Goal: Information Seeking & Learning: Learn about a topic

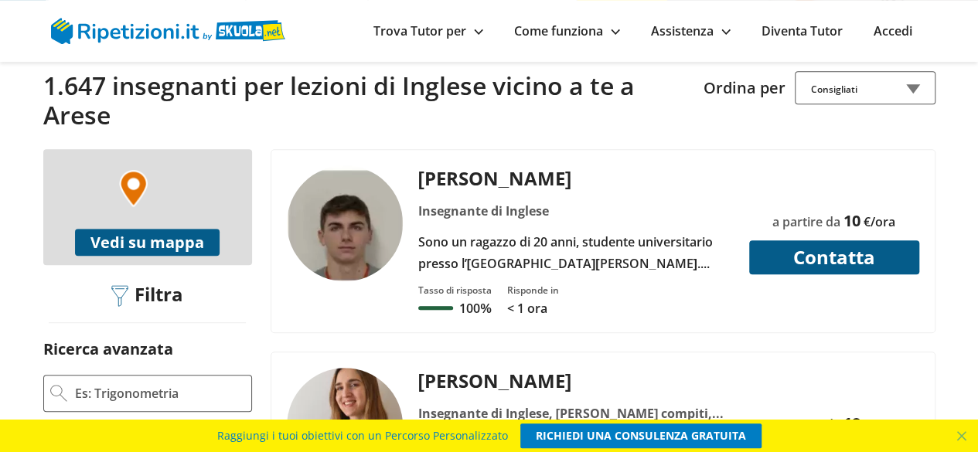
scroll to position [386, 0]
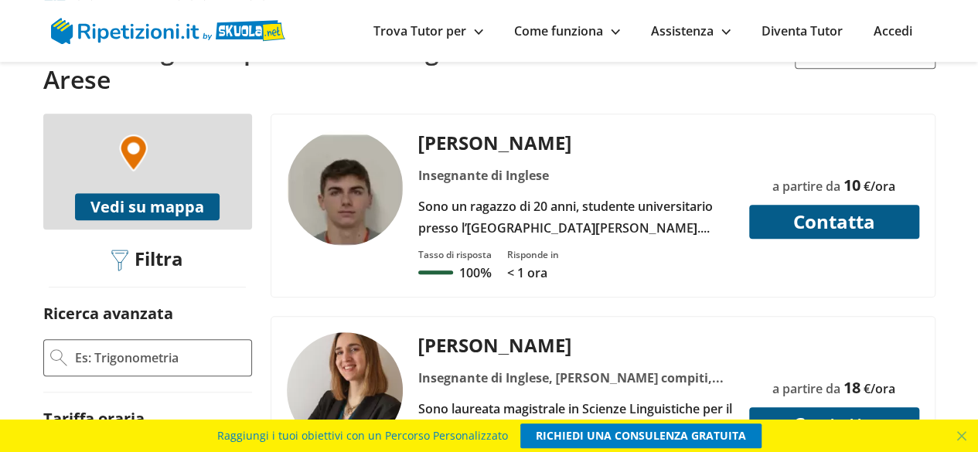
click at [157, 248] on div "Filtra" at bounding box center [147, 260] width 83 height 24
click at [118, 250] on img at bounding box center [119, 261] width 17 height 22
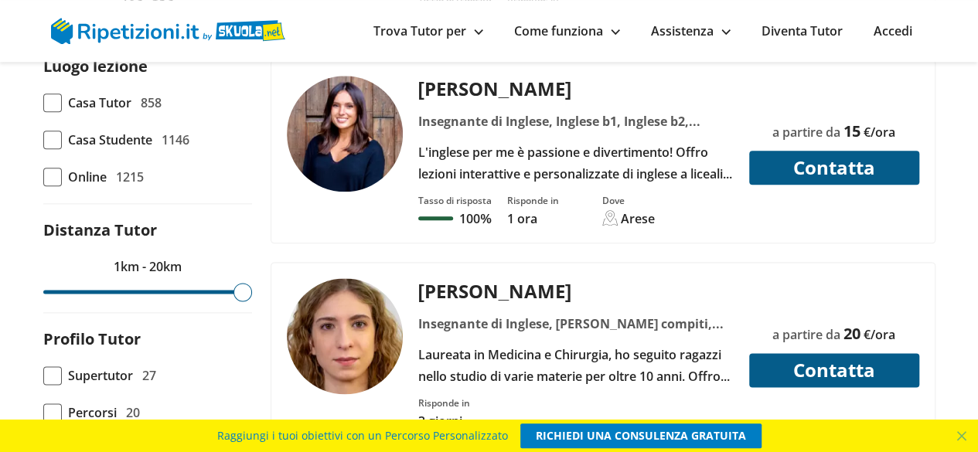
scroll to position [850, 0]
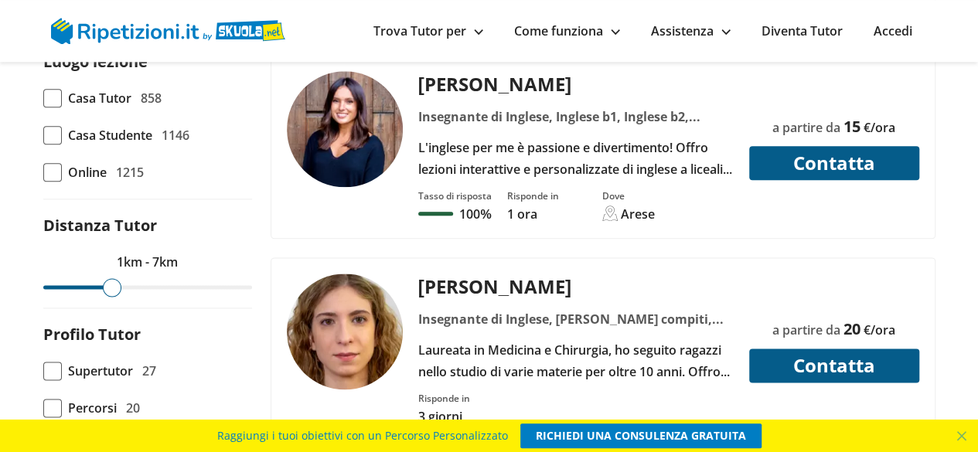
drag, startPoint x: 240, startPoint y: 244, endPoint x: 111, endPoint y: 243, distance: 128.3
type input "7"
click at [111, 285] on input "range" at bounding box center [147, 287] width 209 height 4
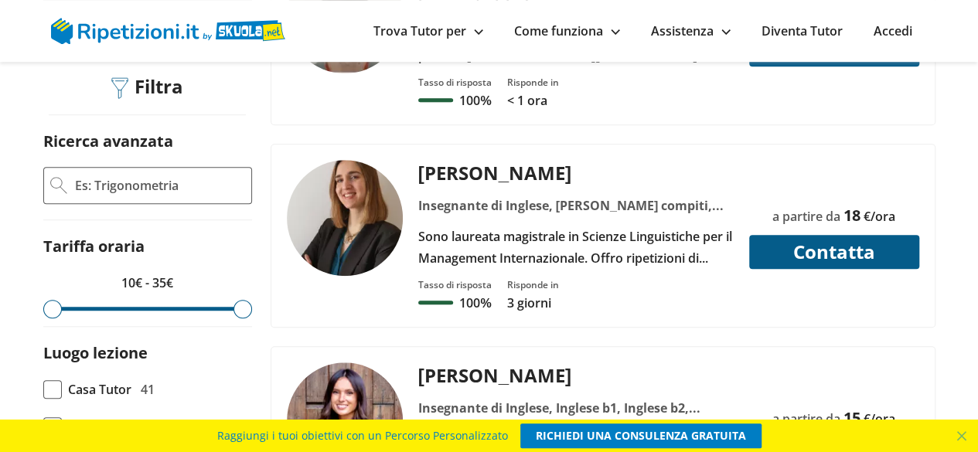
scroll to position [541, 0]
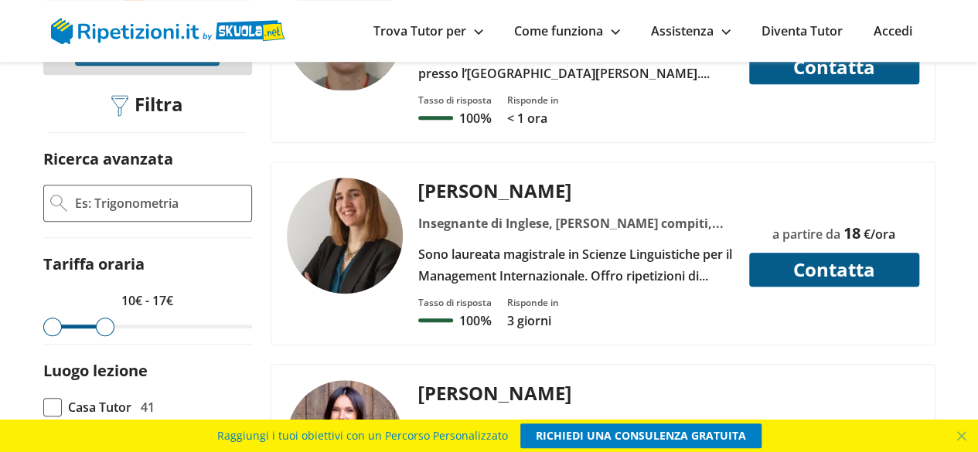
drag, startPoint x: 235, startPoint y: 266, endPoint x: 108, endPoint y: 263, distance: 126.8
type input "17"
click at [108, 325] on input "range" at bounding box center [147, 327] width 209 height 4
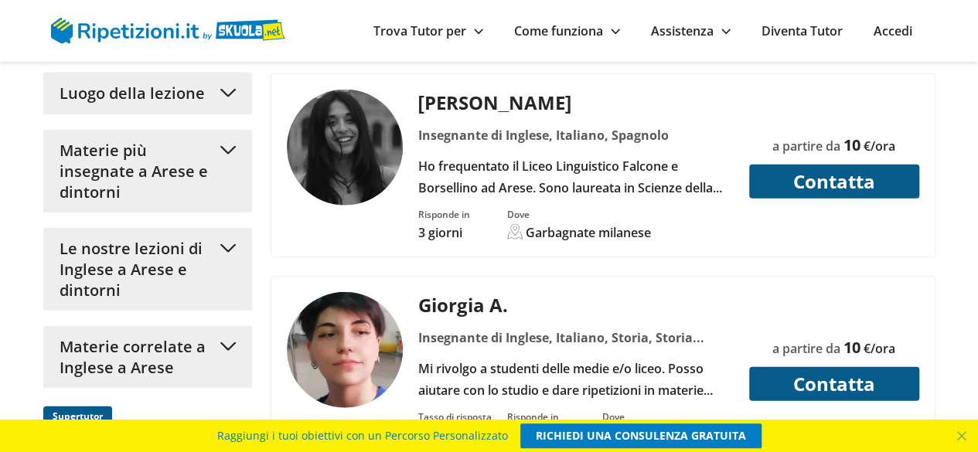
scroll to position [1623, 0]
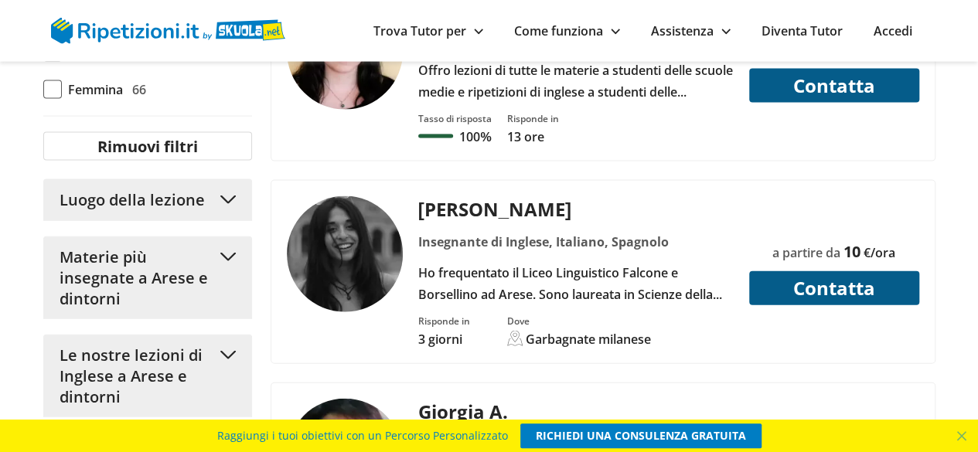
click at [503, 231] on div "Insegnante di Inglese, Italiano, Spagnolo" at bounding box center [575, 242] width 327 height 22
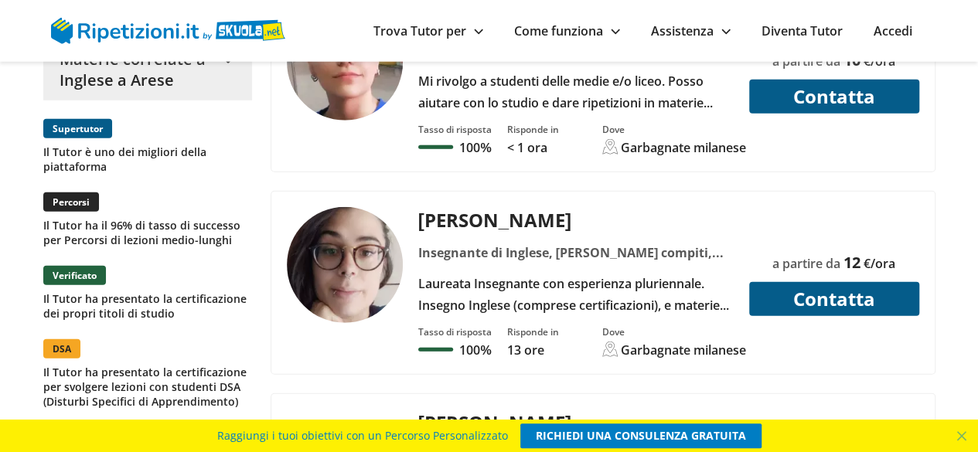
scroll to position [2087, 0]
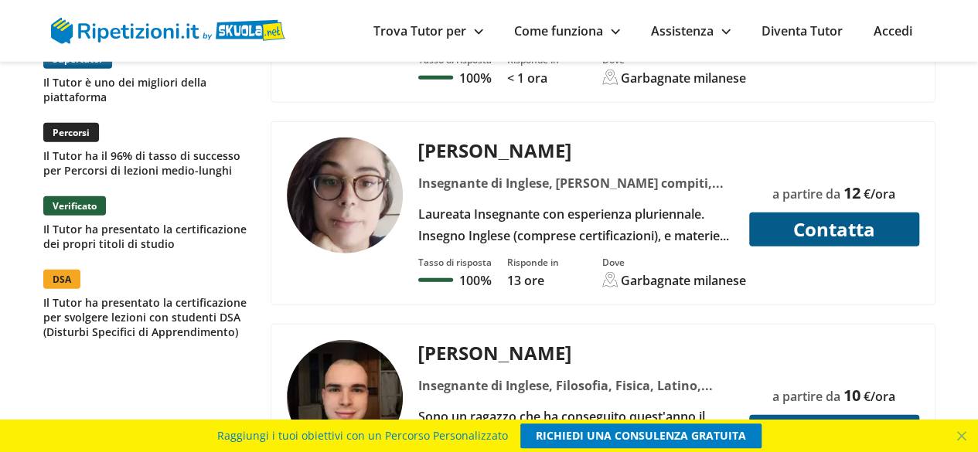
click at [539, 172] on div "Insegnante di Inglese, [PERSON_NAME] compiti, Aiuto esame di terza media, [PERS…" at bounding box center [575, 183] width 327 height 22
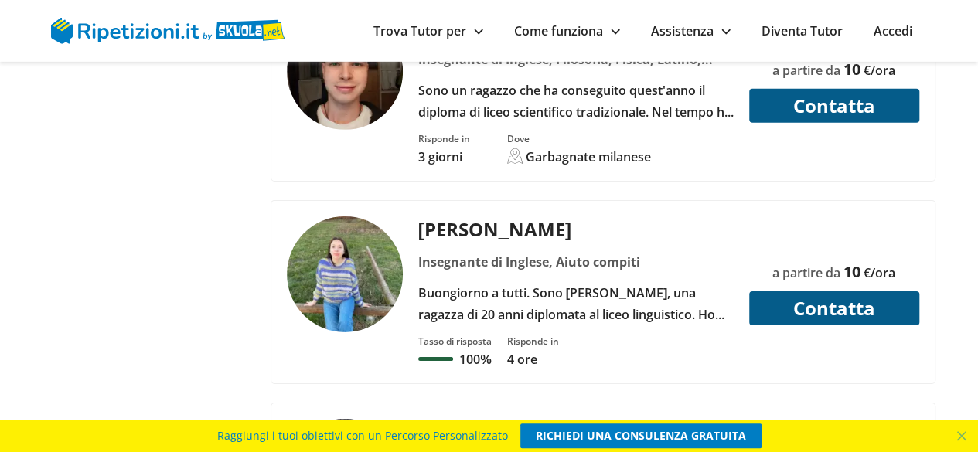
scroll to position [2473, 0]
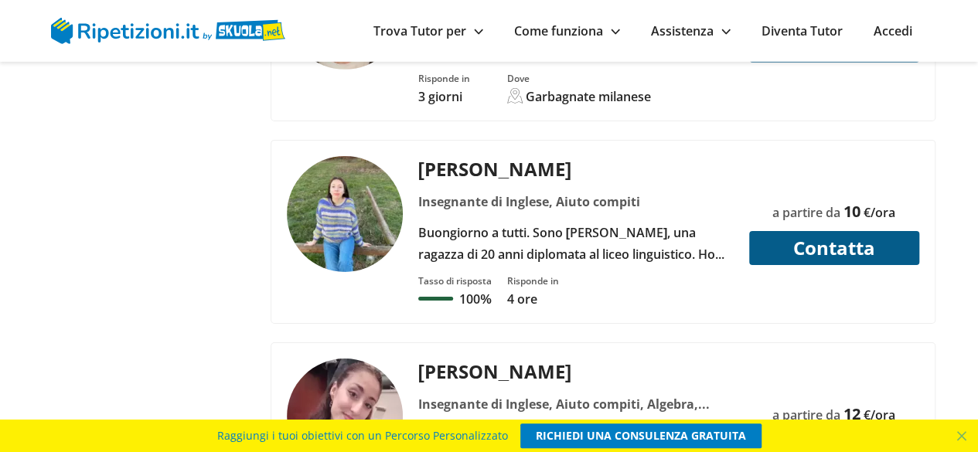
click at [530, 156] on div "Giulia G. Insegnante di Inglese, Aiuto compiti Buongiorno a tutti. Sono Giulia,…" at bounding box center [575, 210] width 327 height 109
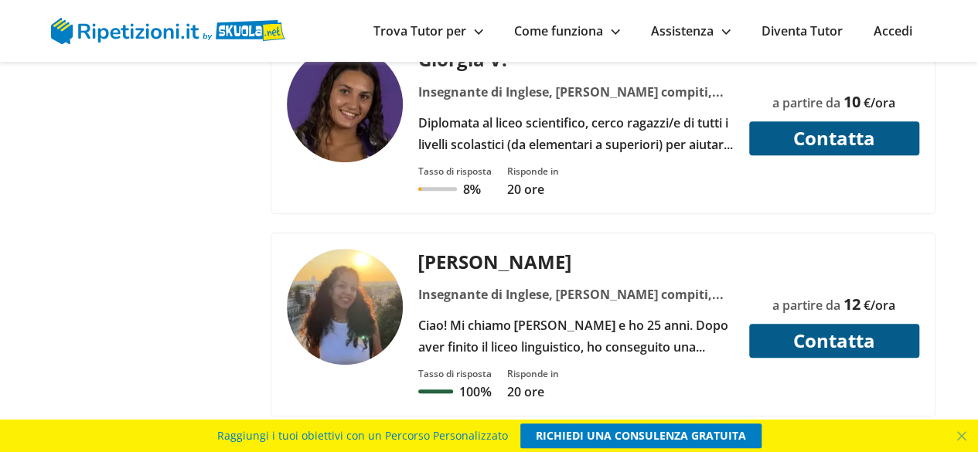
scroll to position [3246, 0]
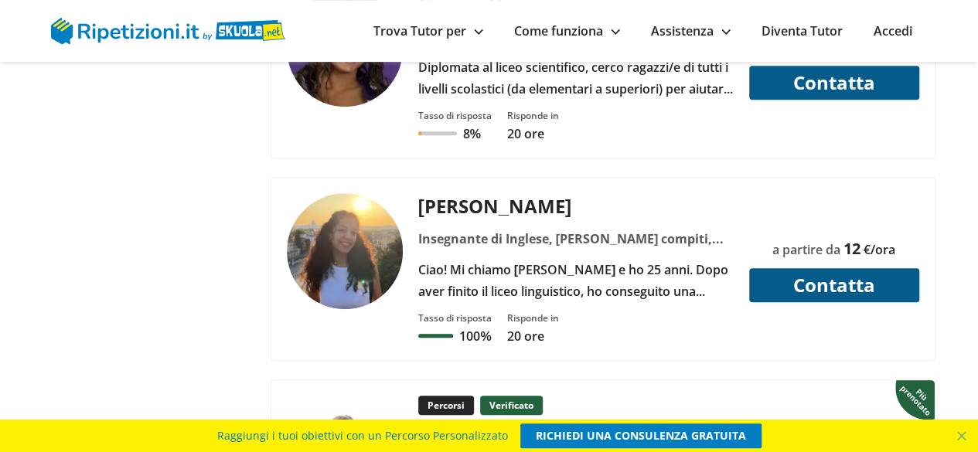
click at [538, 259] on div "Ciao! Mi chiamo Irene e ho 25 anni. Dopo aver finito il liceo linguistico, ho c…" at bounding box center [575, 280] width 327 height 43
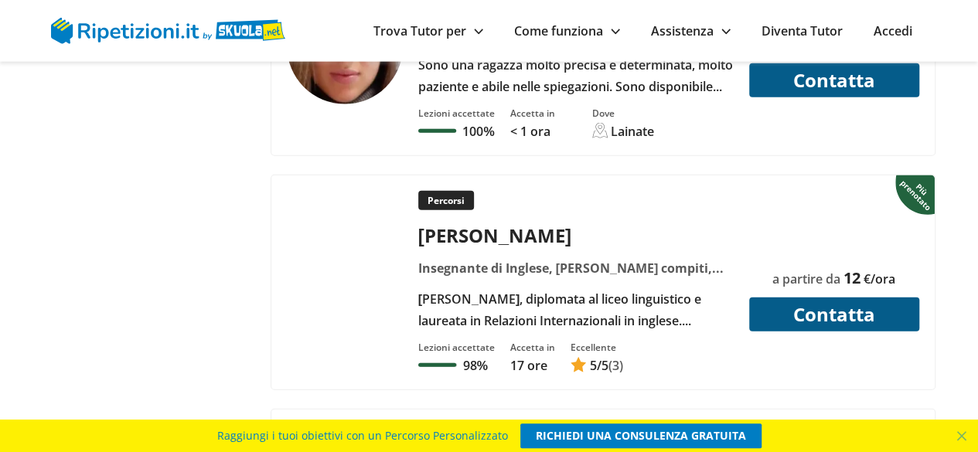
scroll to position [4791, 0]
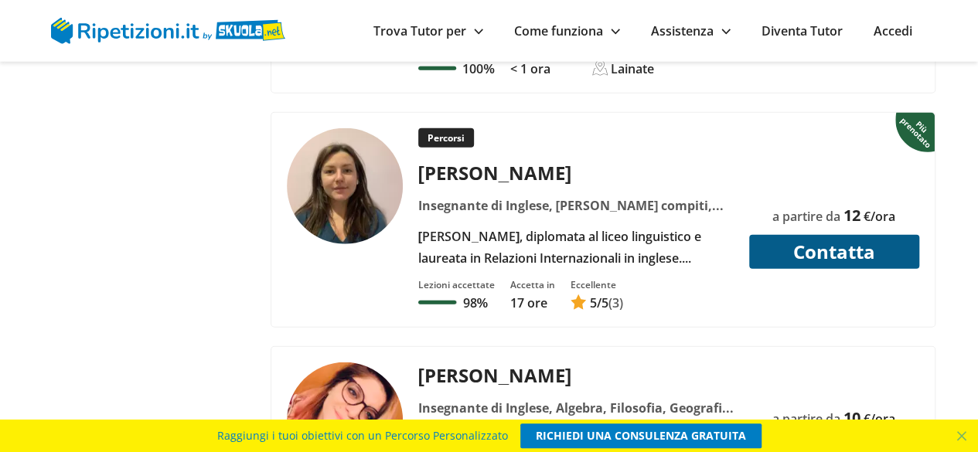
click at [605, 226] on div "Mi chiamo Alessia, diplomata al liceo linguistico e laureata in Relazioni Inter…" at bounding box center [575, 247] width 327 height 43
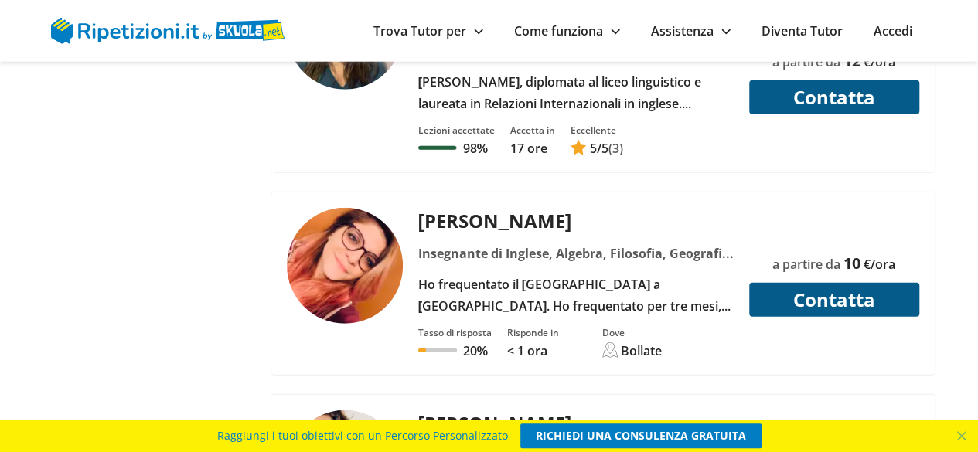
scroll to position [5023, 0]
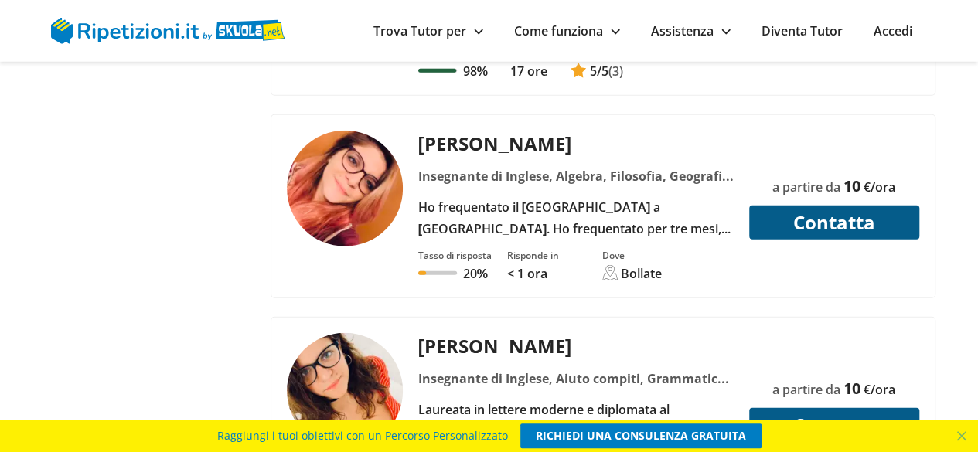
click at [524, 240] on div "Tasso di risposta 20% Risponde in < 1 ora Dove Bollate" at bounding box center [668, 261] width 512 height 43
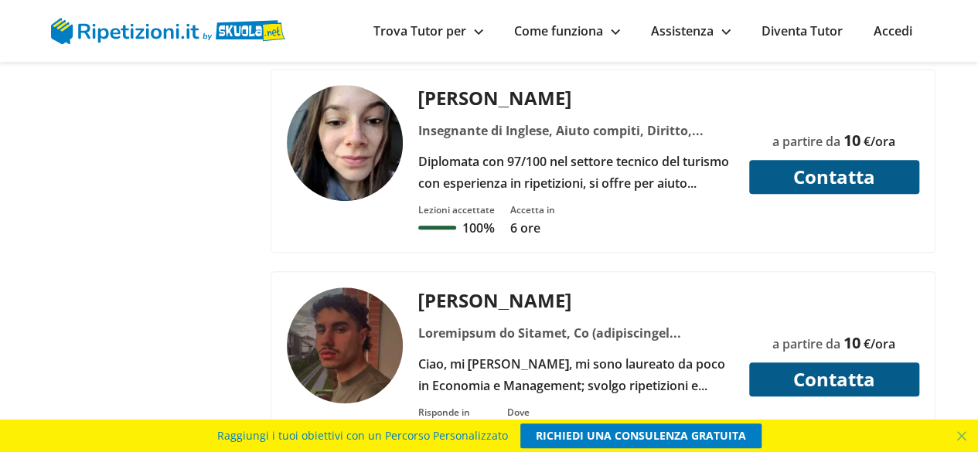
scroll to position [6414, 0]
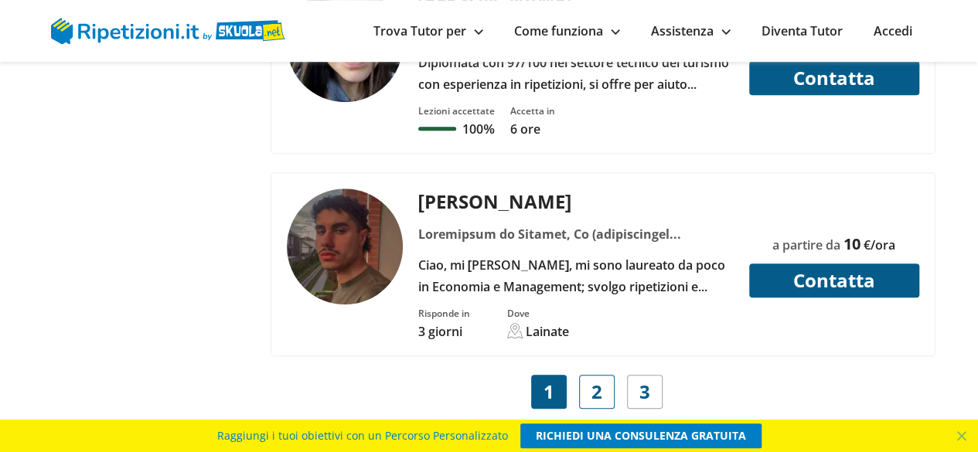
click at [595, 381] on span "2" at bounding box center [596, 392] width 11 height 22
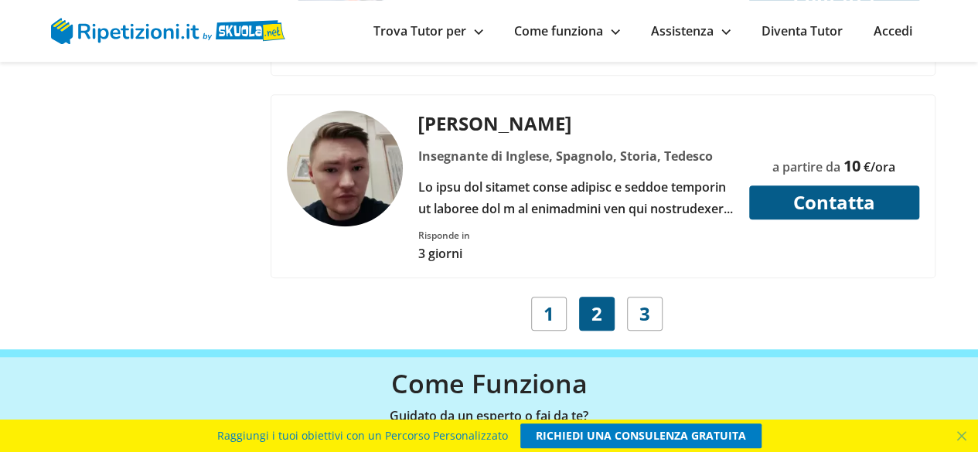
scroll to position [6491, 0]
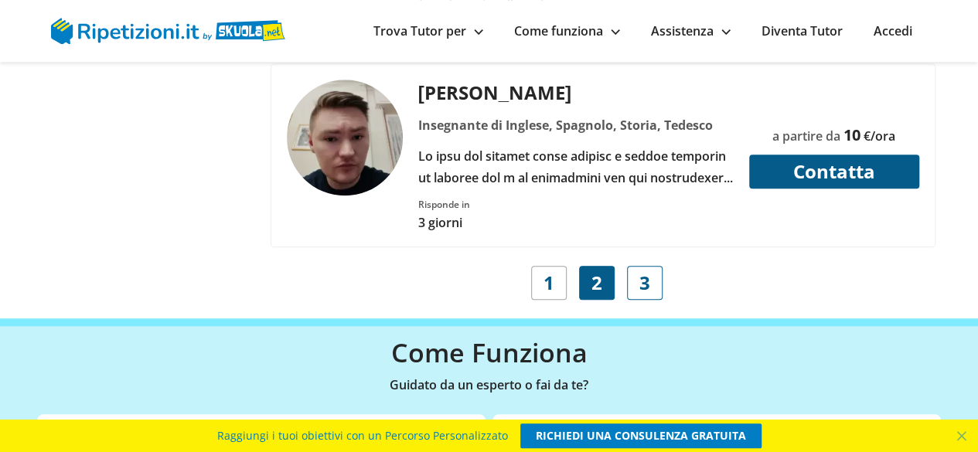
click at [646, 272] on span "3" at bounding box center [644, 283] width 11 height 22
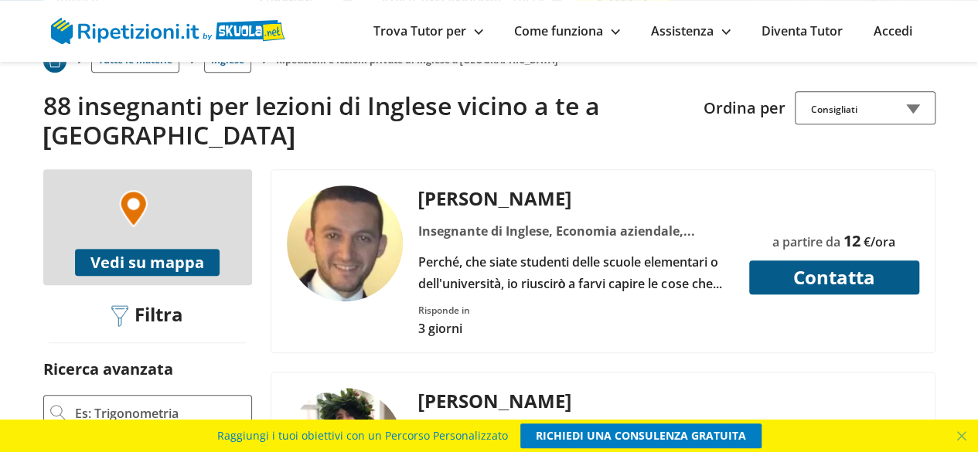
scroll to position [309, 0]
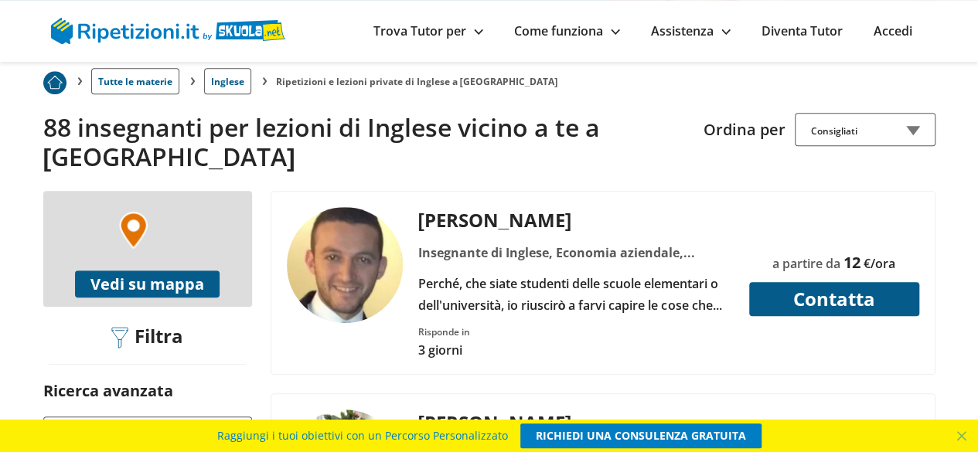
click at [150, 270] on button "Vedi su mappa" at bounding box center [147, 283] width 145 height 27
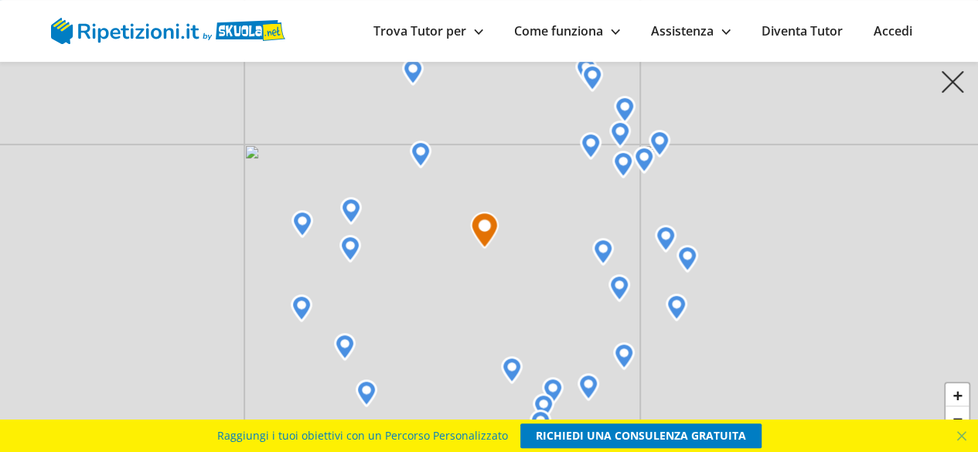
click at [418, 156] on img at bounding box center [421, 155] width 22 height 28
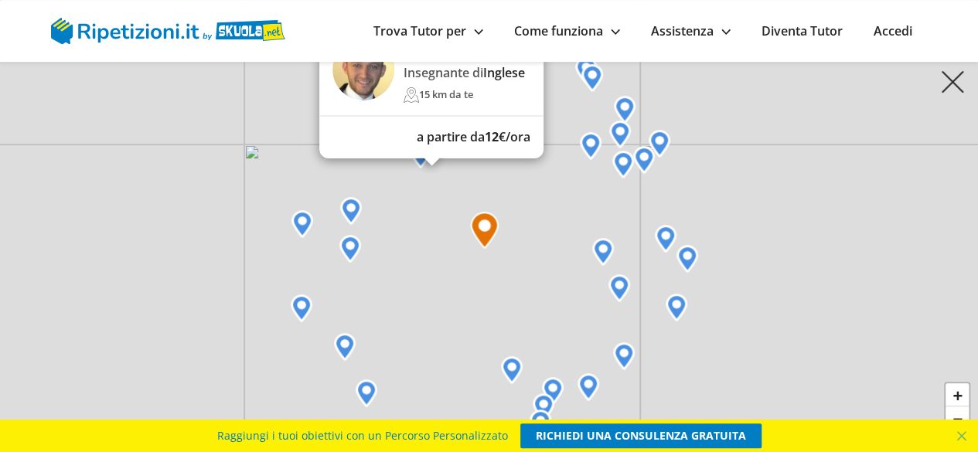
click at [605, 250] on img at bounding box center [603, 252] width 22 height 28
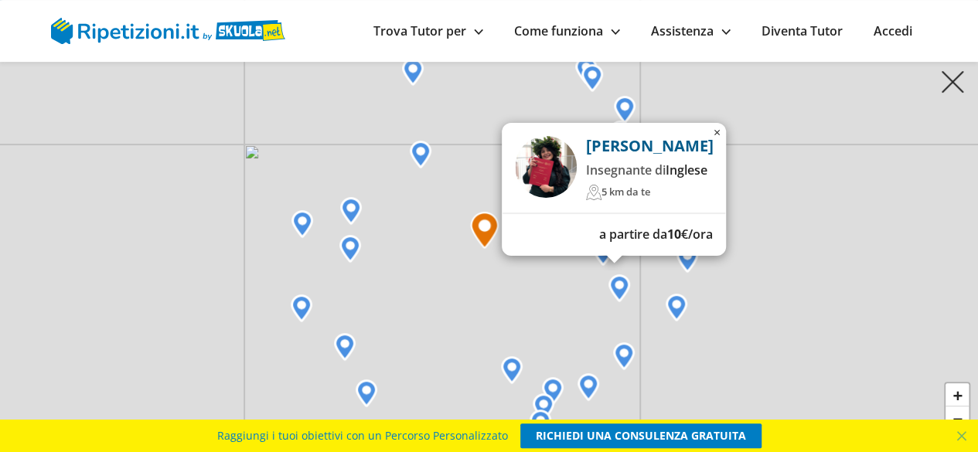
click at [614, 148] on p "[PERSON_NAME]" at bounding box center [649, 146] width 127 height 20
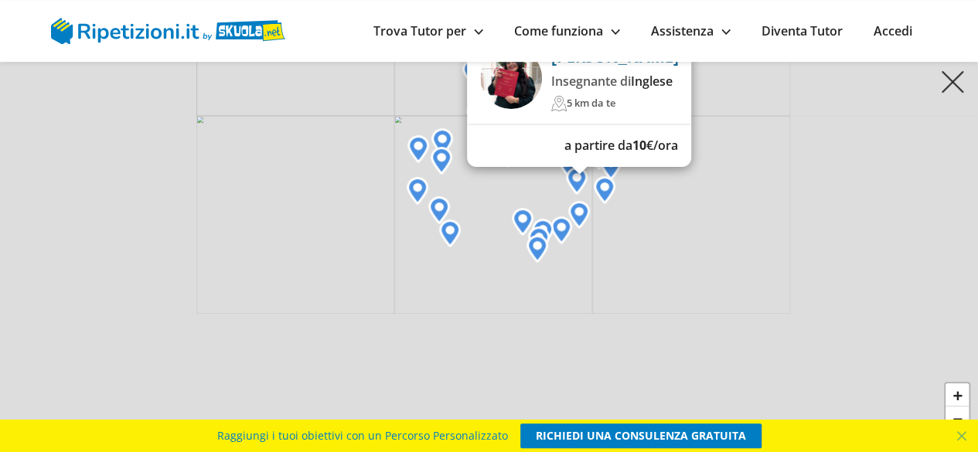
scroll to position [386, 0]
